Goal: Transaction & Acquisition: Book appointment/travel/reservation

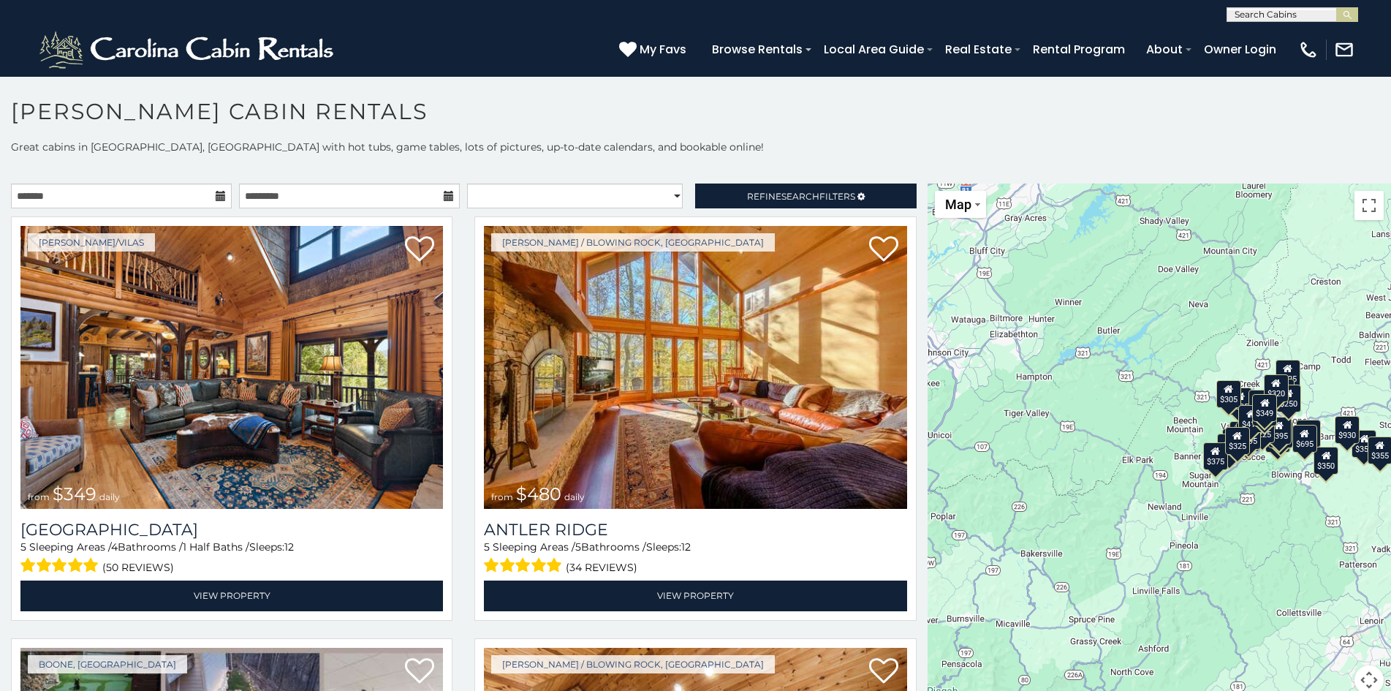
scroll to position [8, 0]
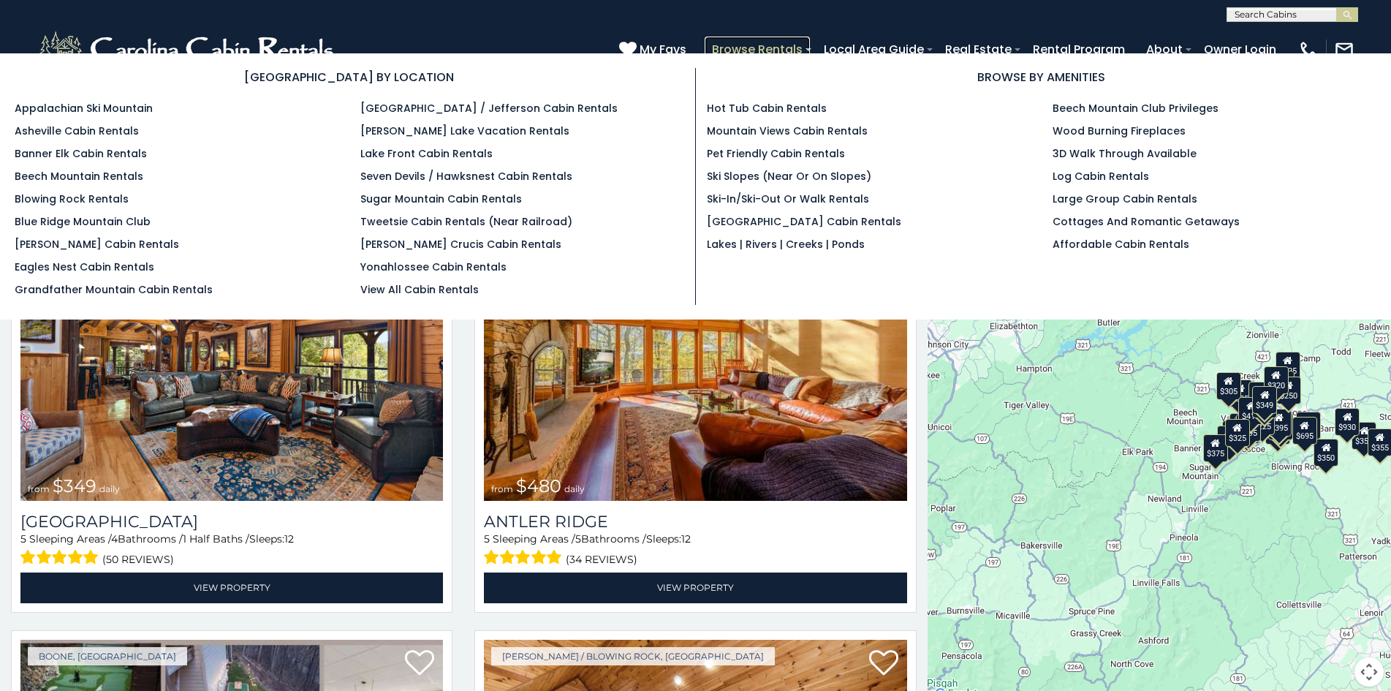
click at [733, 41] on link "Browse Rentals" at bounding box center [756, 50] width 105 height 26
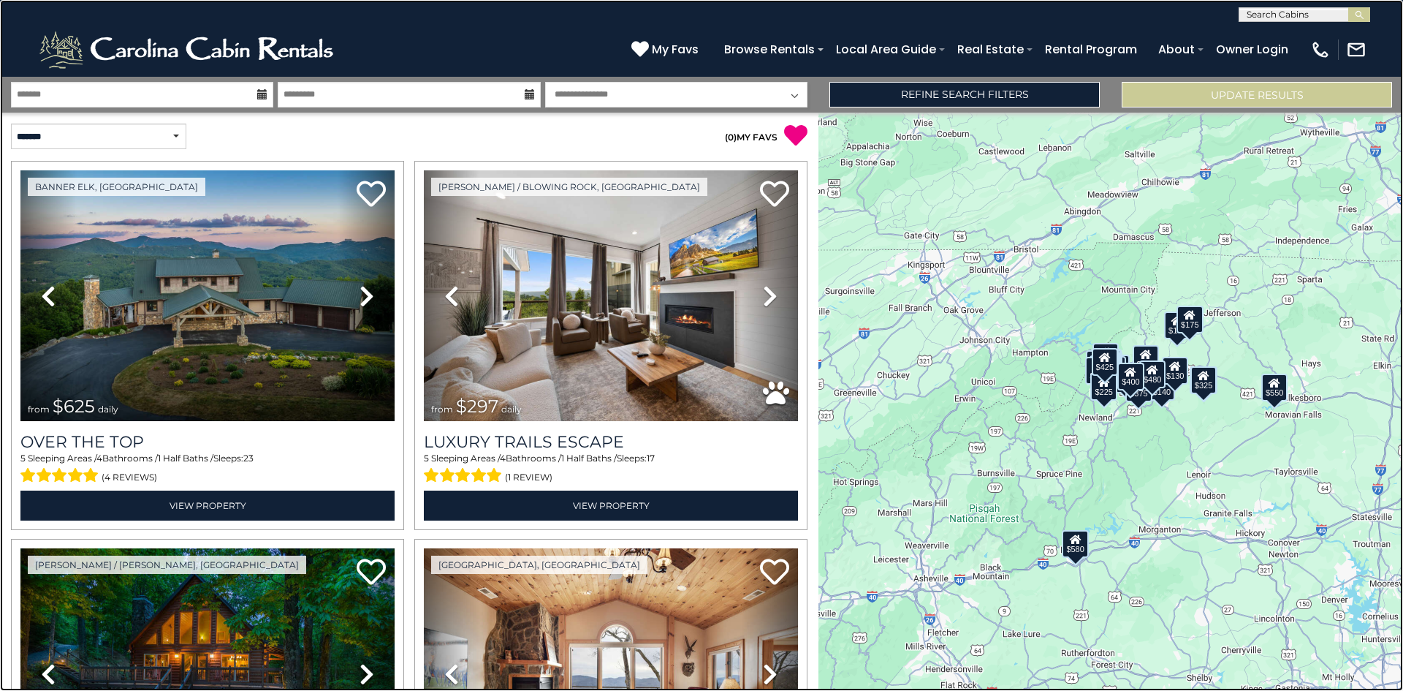
click at [237, 227] on link at bounding box center [701, 345] width 1403 height 691
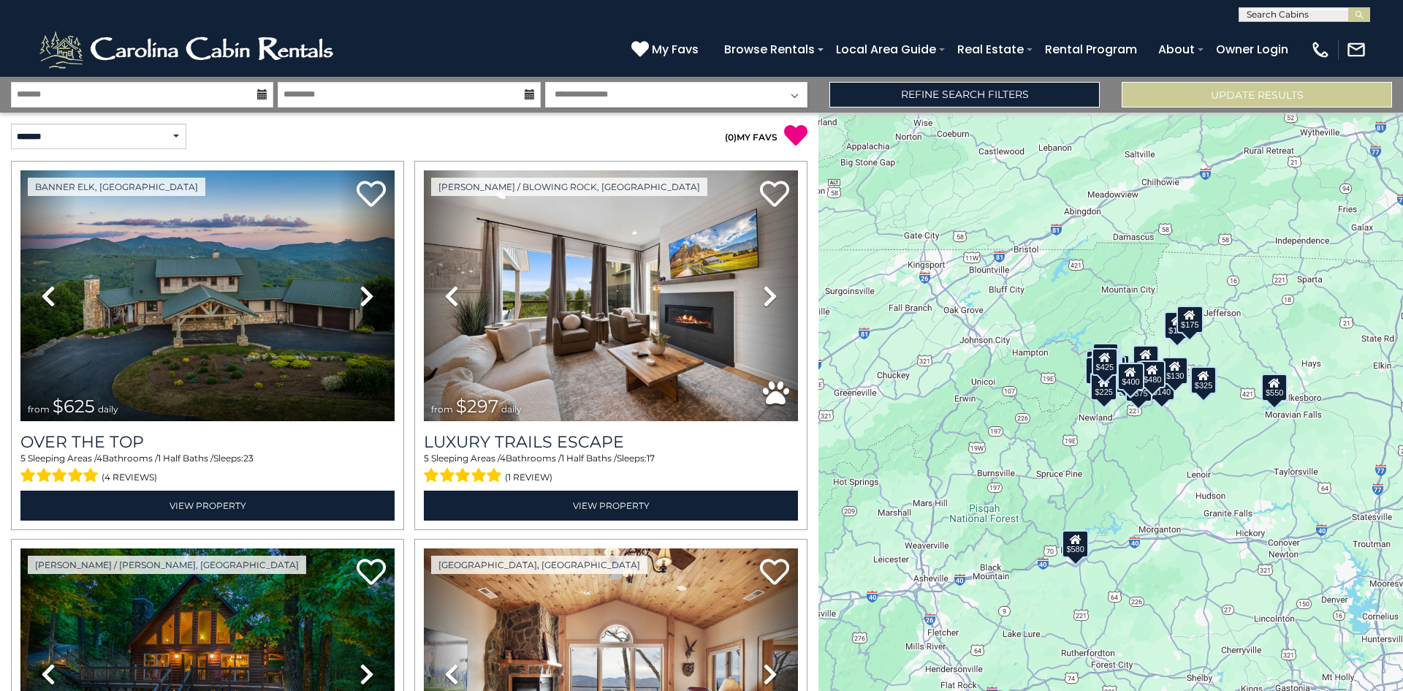
scroll to position [58, 0]
